Goal: Navigation & Orientation: Find specific page/section

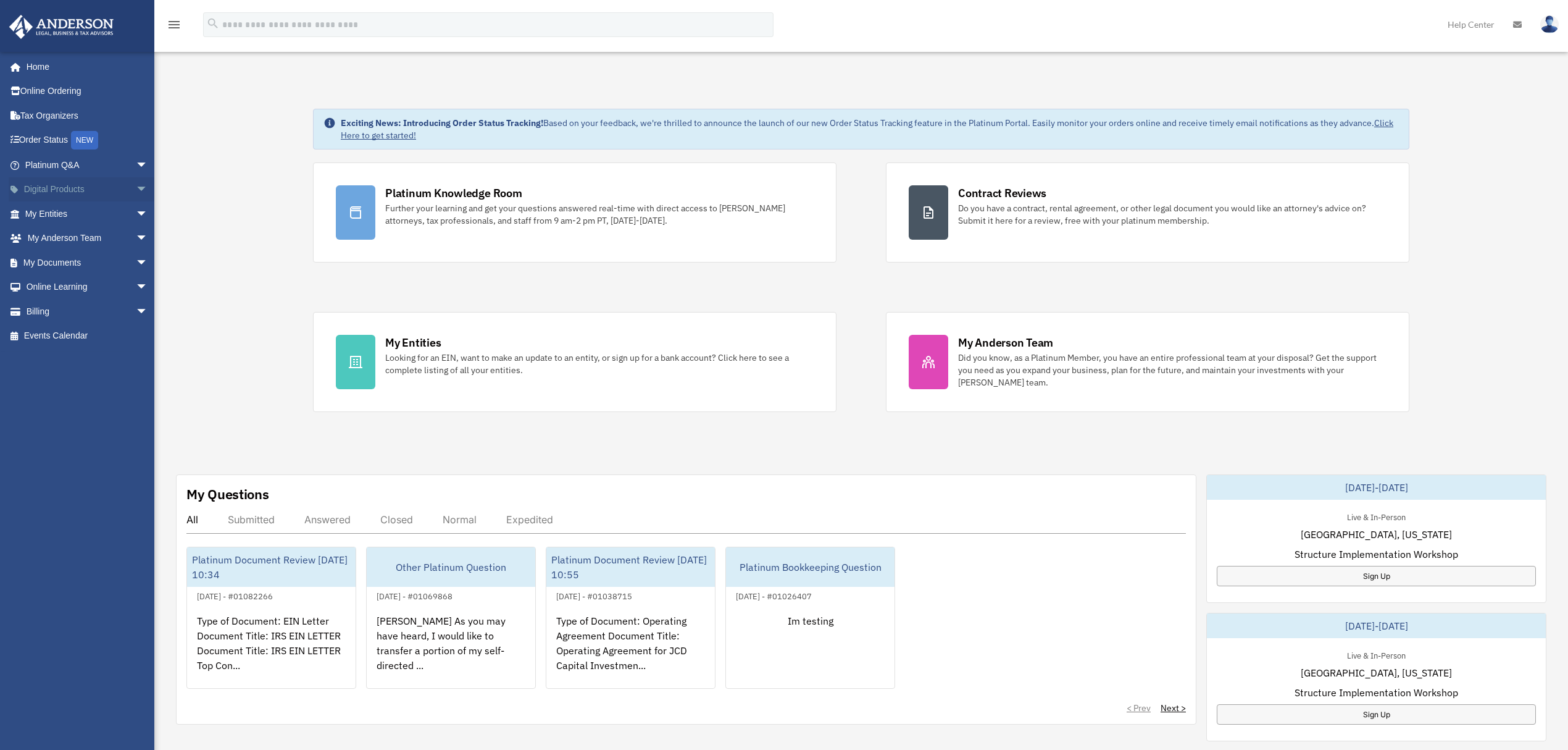
click at [116, 193] on link "Digital Products arrow_drop_down" at bounding box center [88, 189] width 158 height 25
click at [136, 189] on span "arrow_drop_down" at bounding box center [148, 190] width 25 height 25
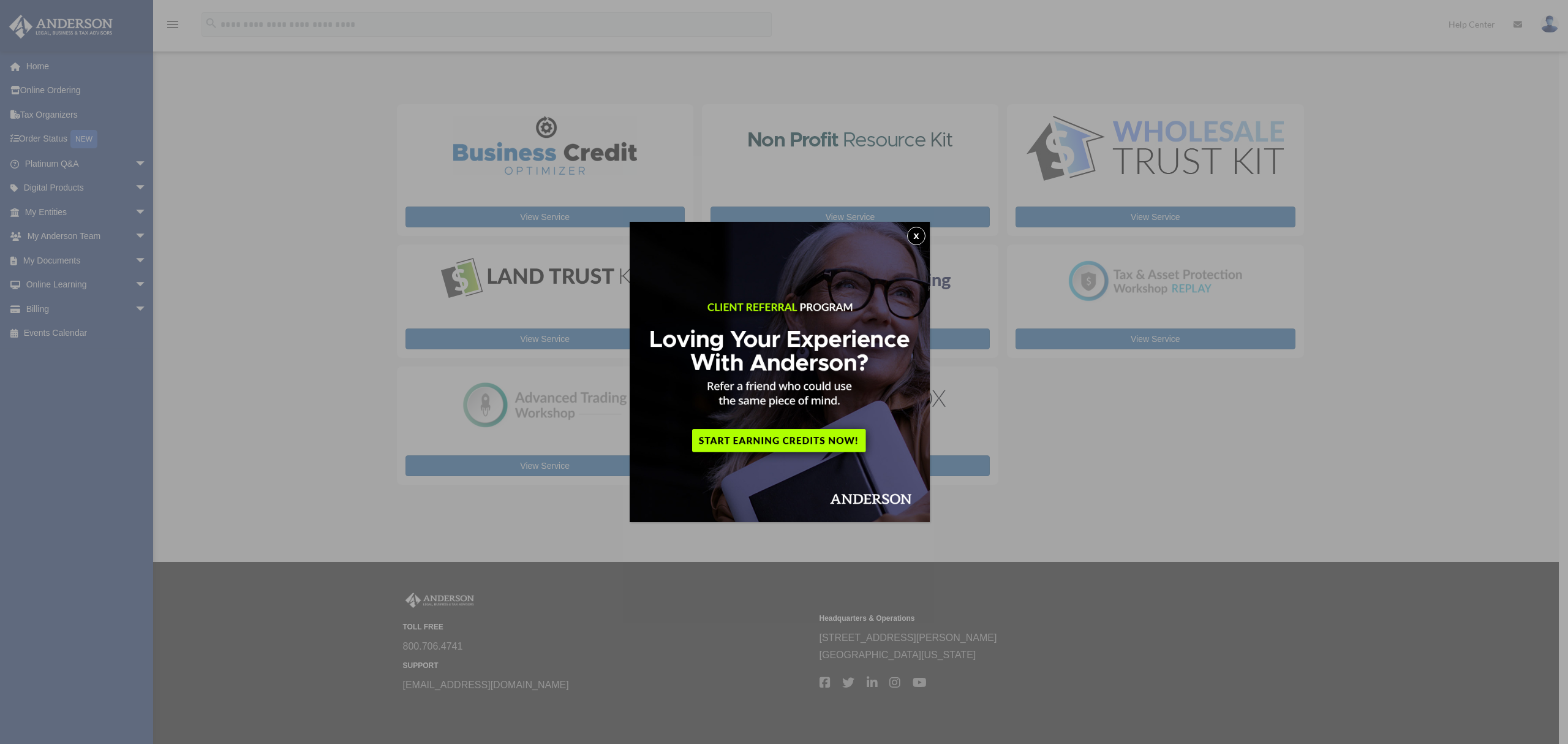
click at [921, 237] on button "x" at bounding box center [916, 235] width 18 height 18
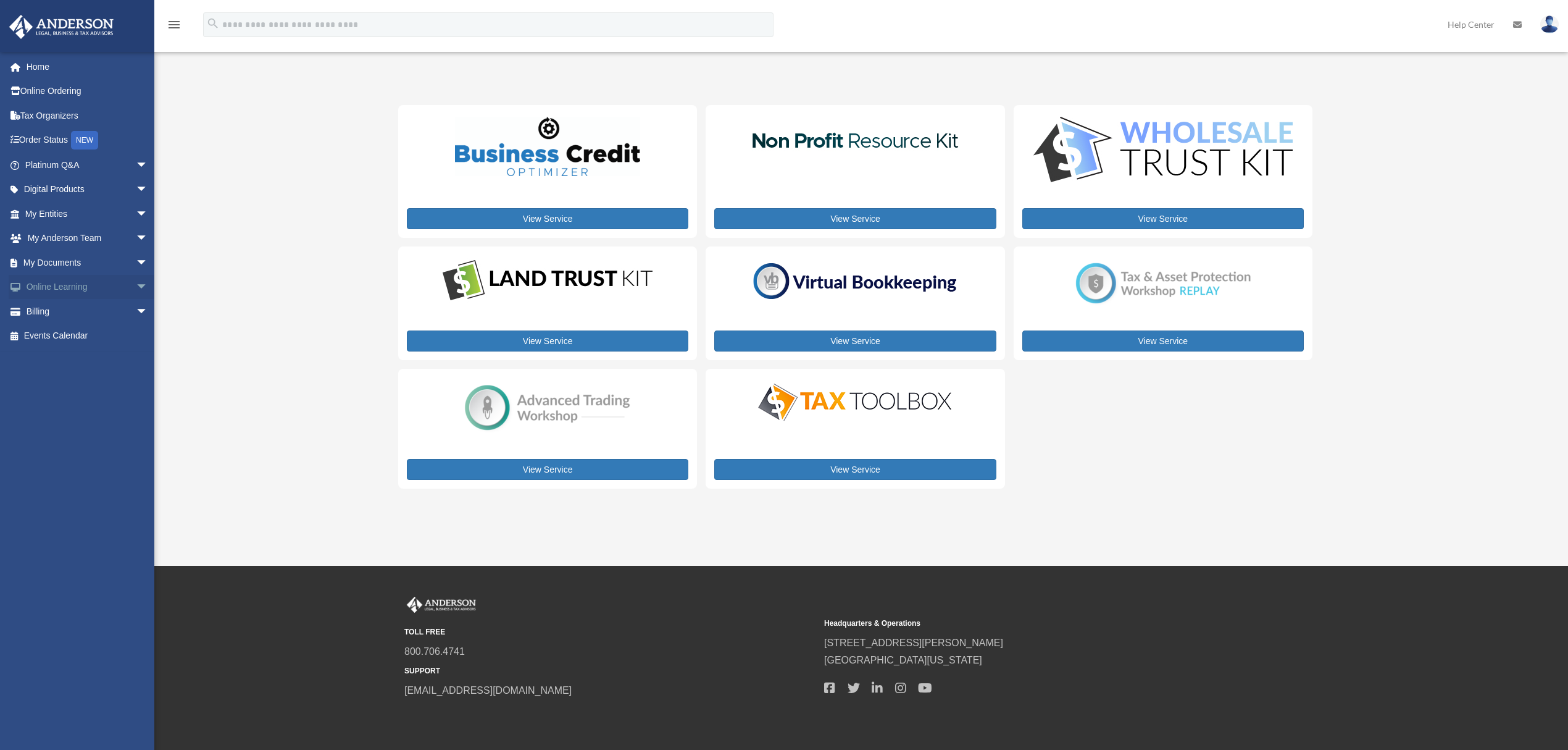
click at [136, 287] on span "arrow_drop_down" at bounding box center [148, 287] width 25 height 25
click at [62, 350] on link "Resources" at bounding box center [91, 360] width 150 height 25
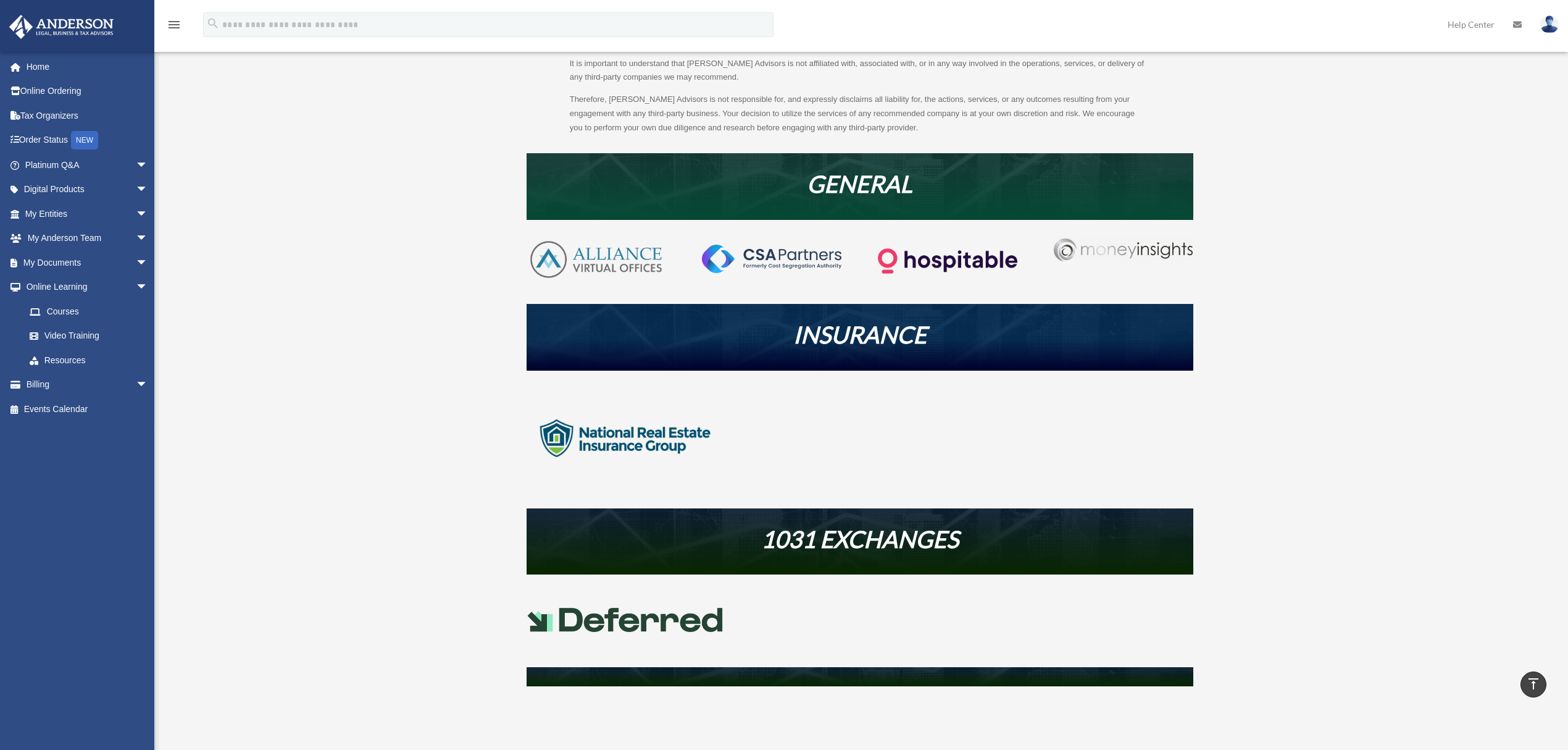
scroll to position [164, 0]
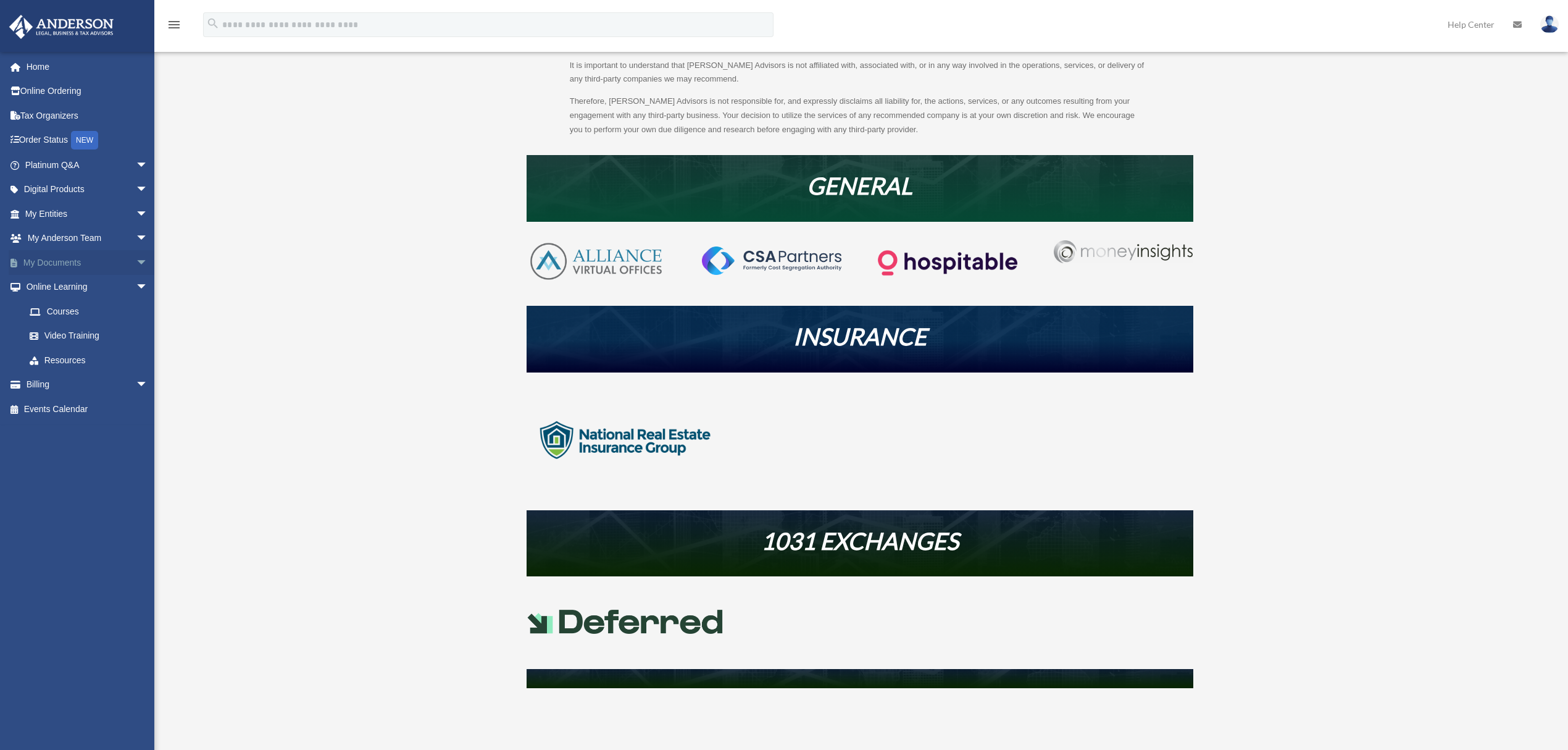
click at [136, 261] on span "arrow_drop_down" at bounding box center [148, 263] width 25 height 25
click at [72, 338] on link "Forms Library" at bounding box center [91, 336] width 150 height 25
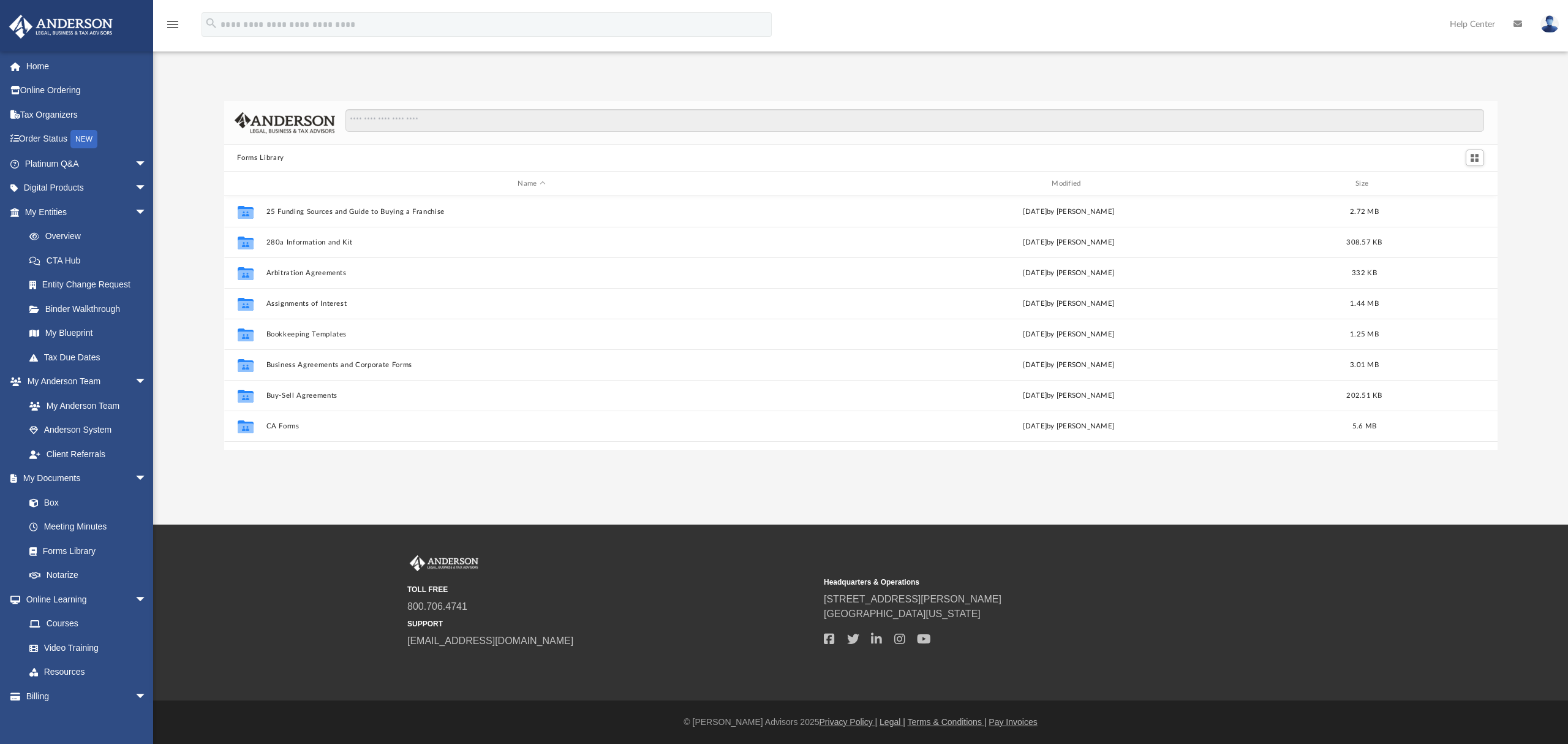
scroll to position [266, 1262]
click at [444, 118] on input "Search files and folders" at bounding box center [915, 120] width 1138 height 23
type input "*****"
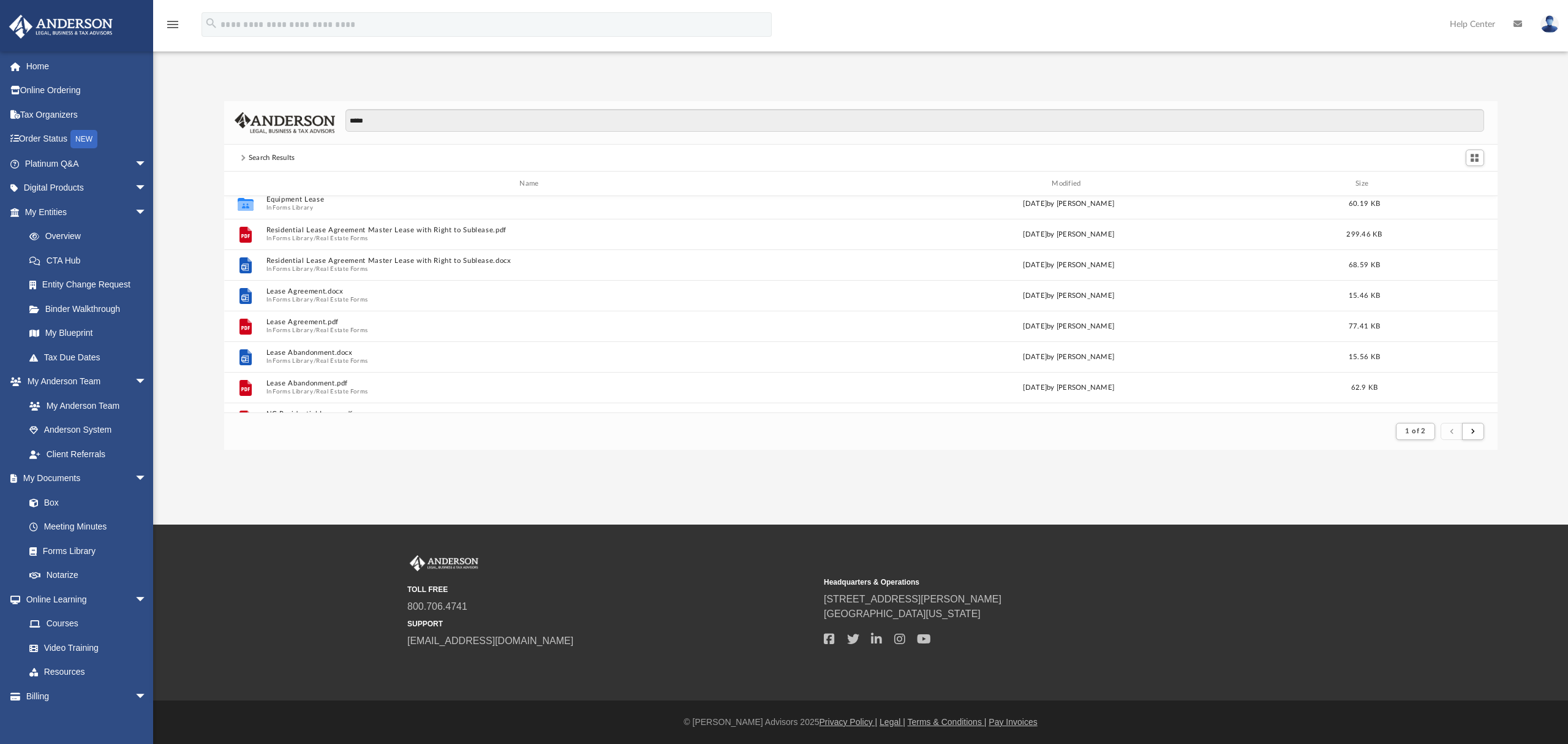
scroll to position [0, 0]
